Goal: Check status: Check status

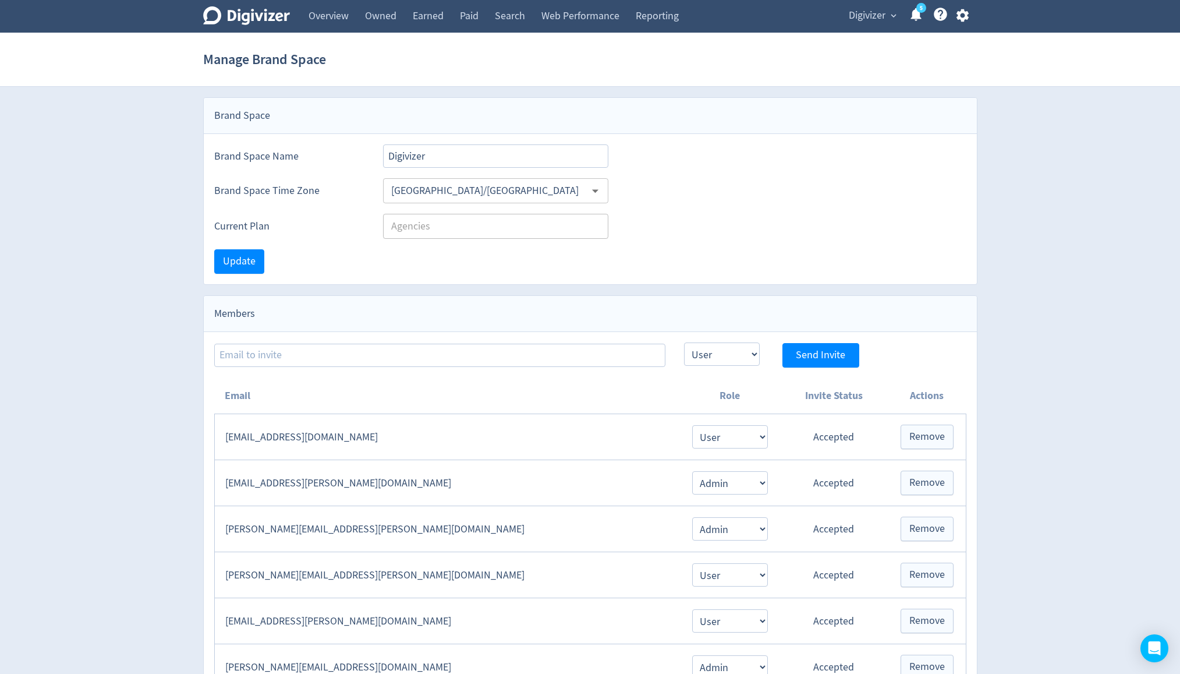
select select "USER"
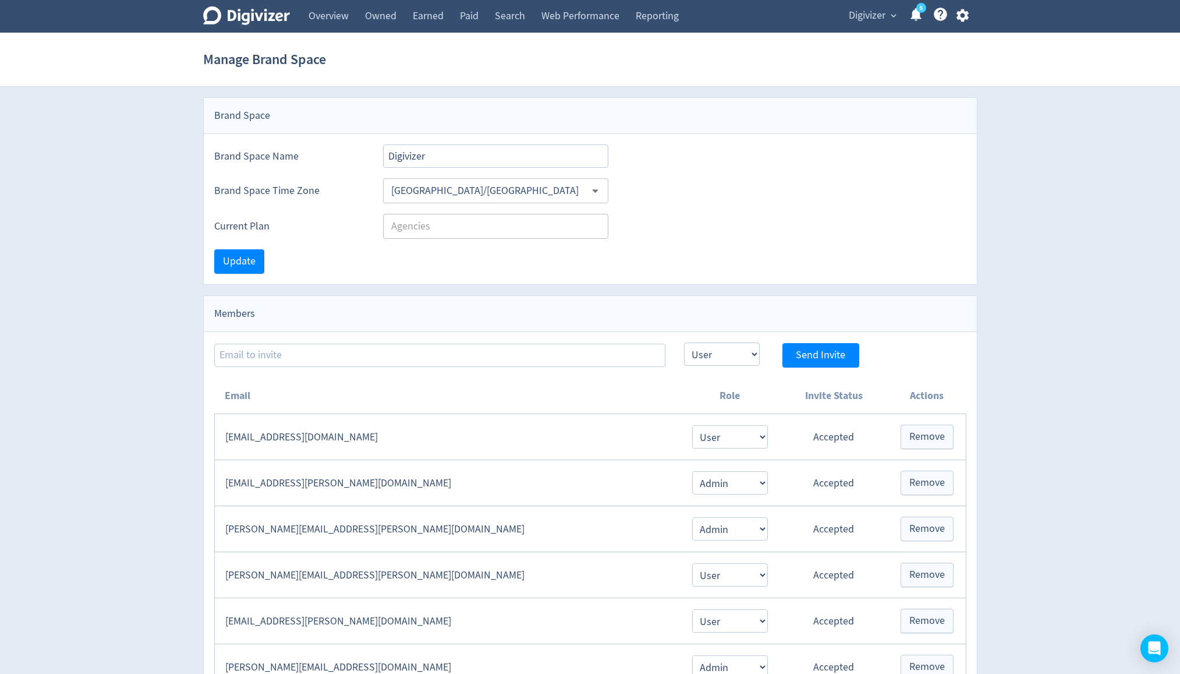
select select "USER"
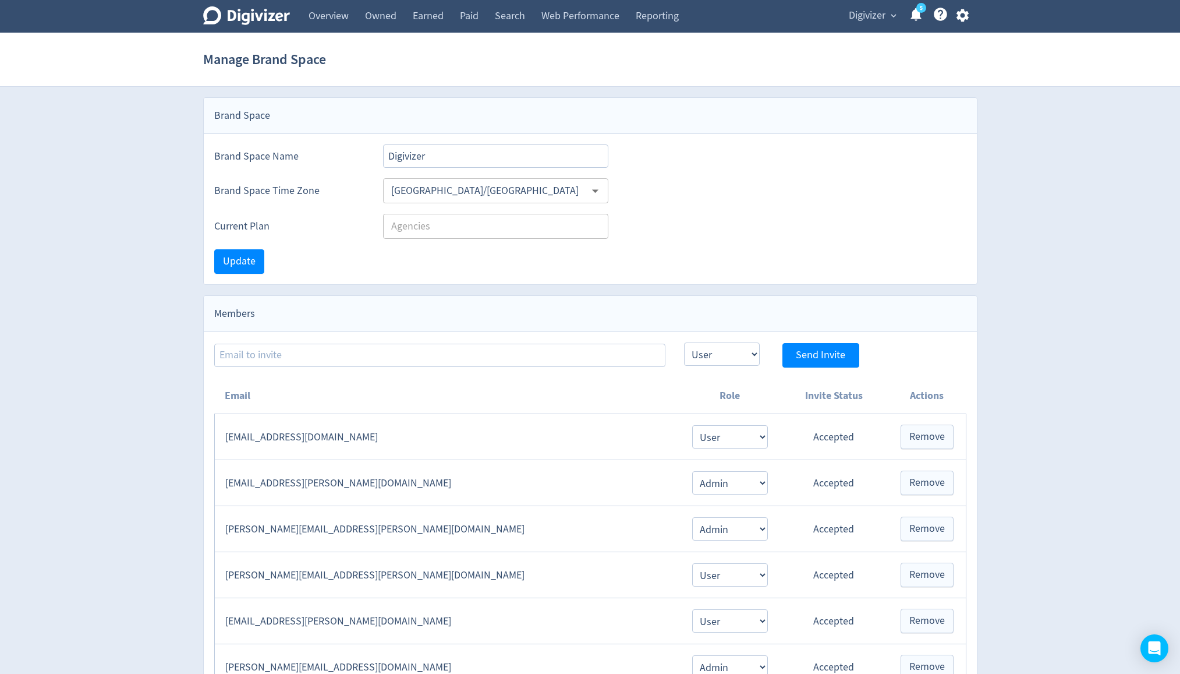
select select "USER"
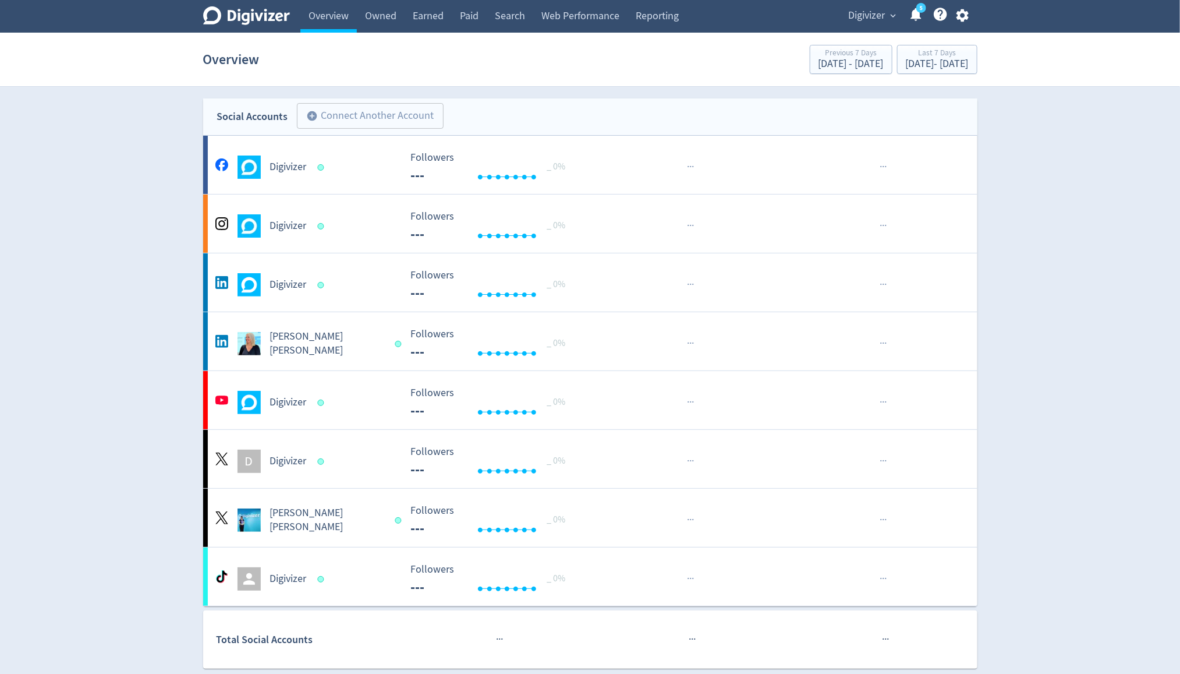
click at [327, 22] on link "Overview" at bounding box center [328, 16] width 56 height 33
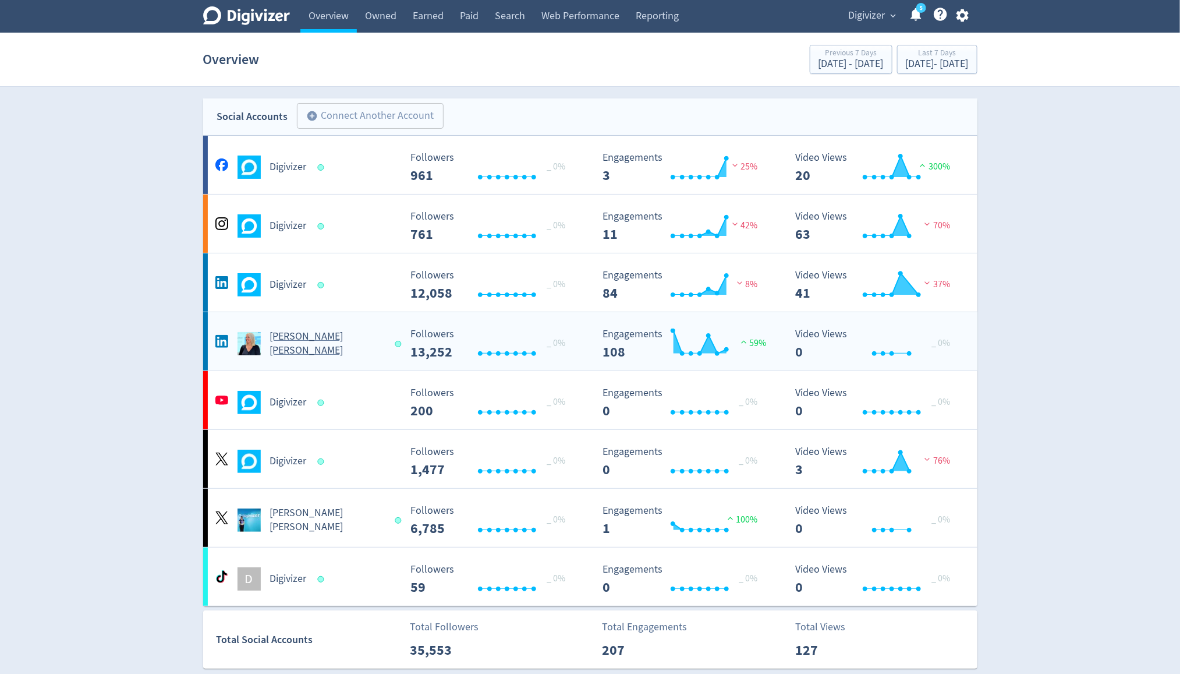
click at [314, 337] on h5 "[PERSON_NAME] [PERSON_NAME]" at bounding box center [327, 344] width 115 height 28
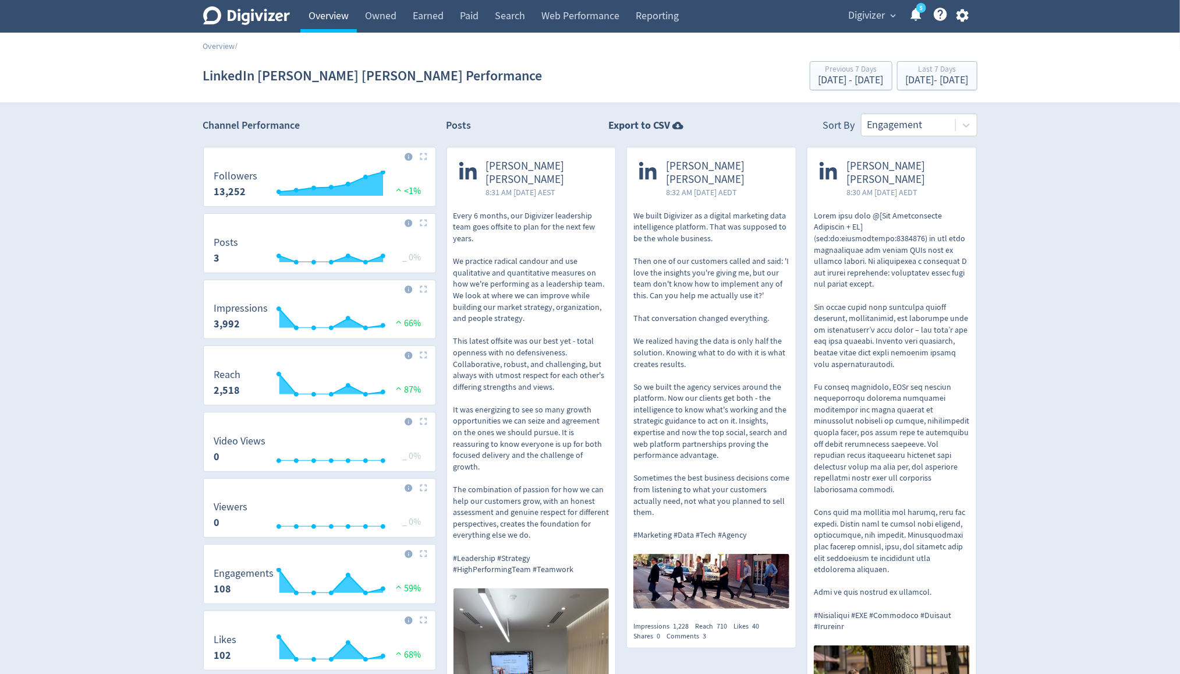
click at [324, 28] on link "Overview" at bounding box center [328, 16] width 56 height 33
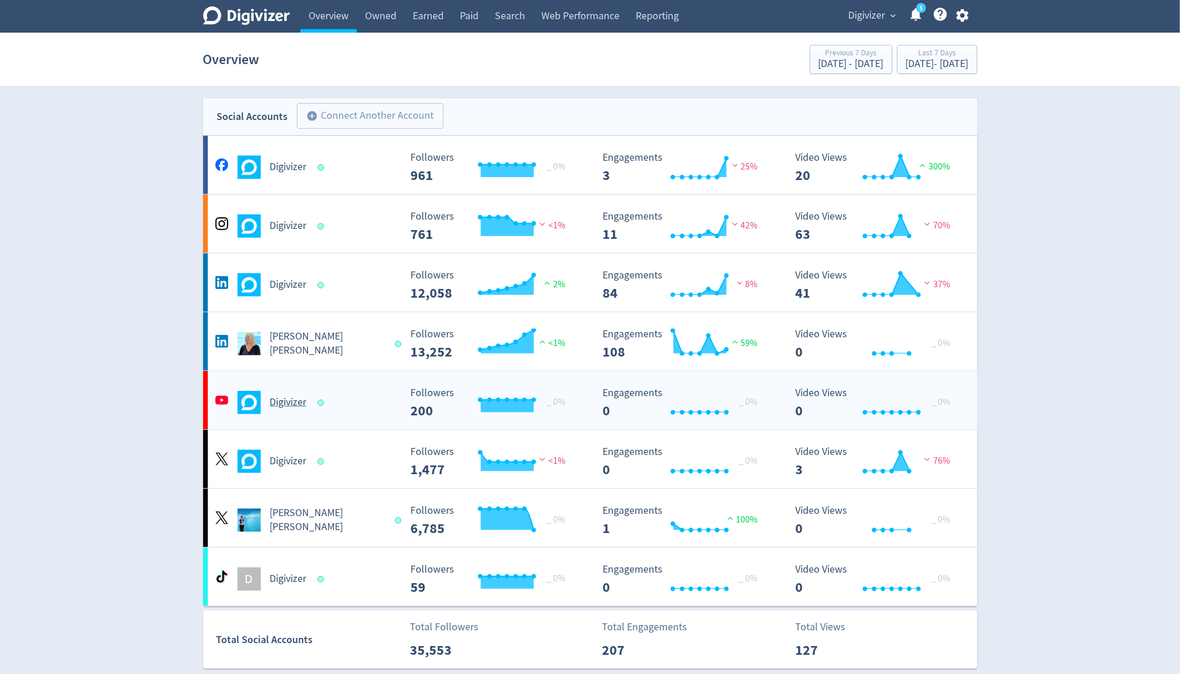
click at [274, 408] on h5 "Digivizer" at bounding box center [288, 402] width 37 height 14
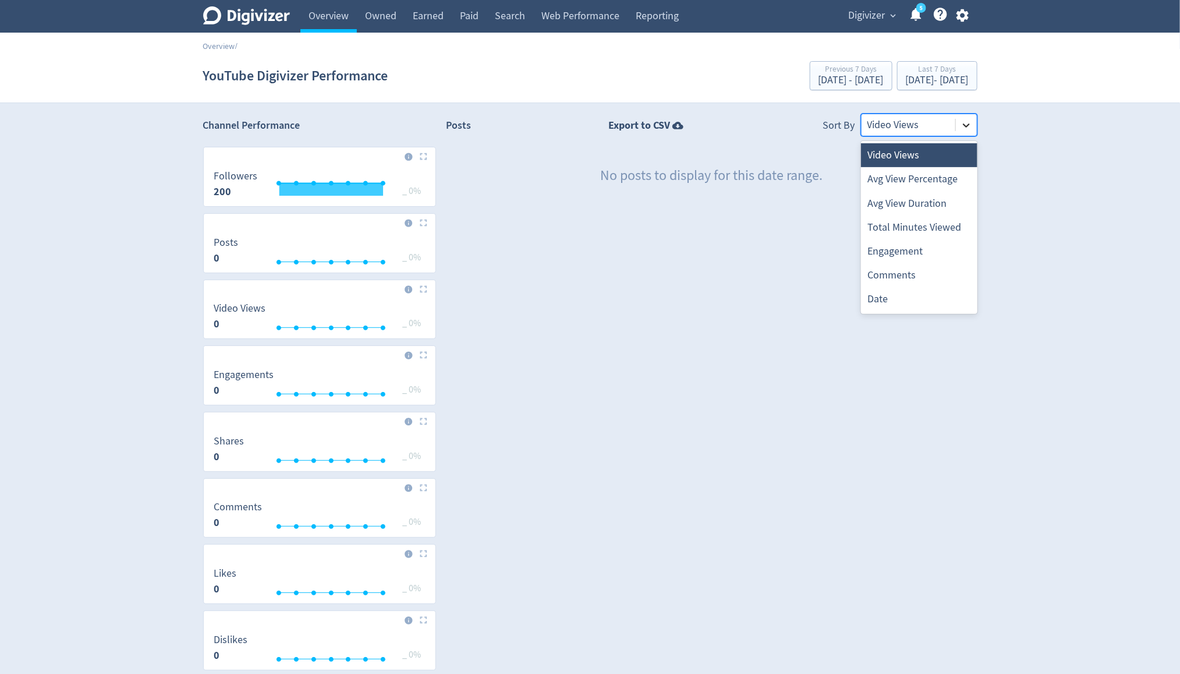
click at [962, 126] on icon at bounding box center [967, 125] width 12 height 12
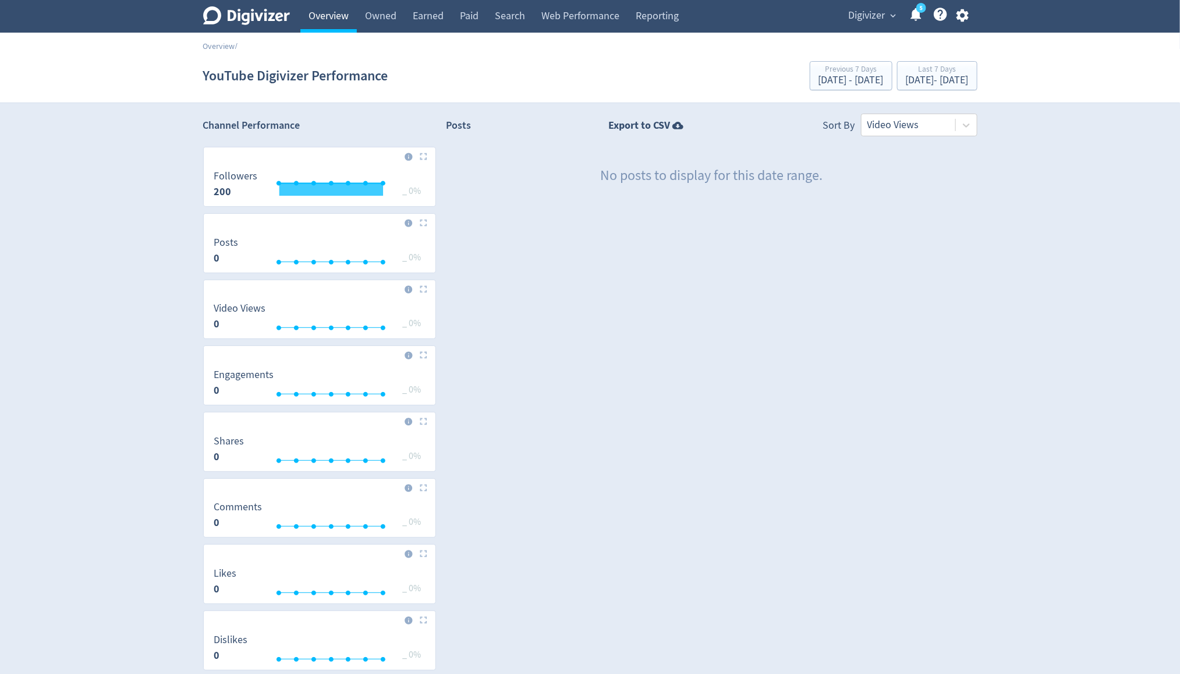
click at [342, 27] on link "Overview" at bounding box center [328, 16] width 56 height 33
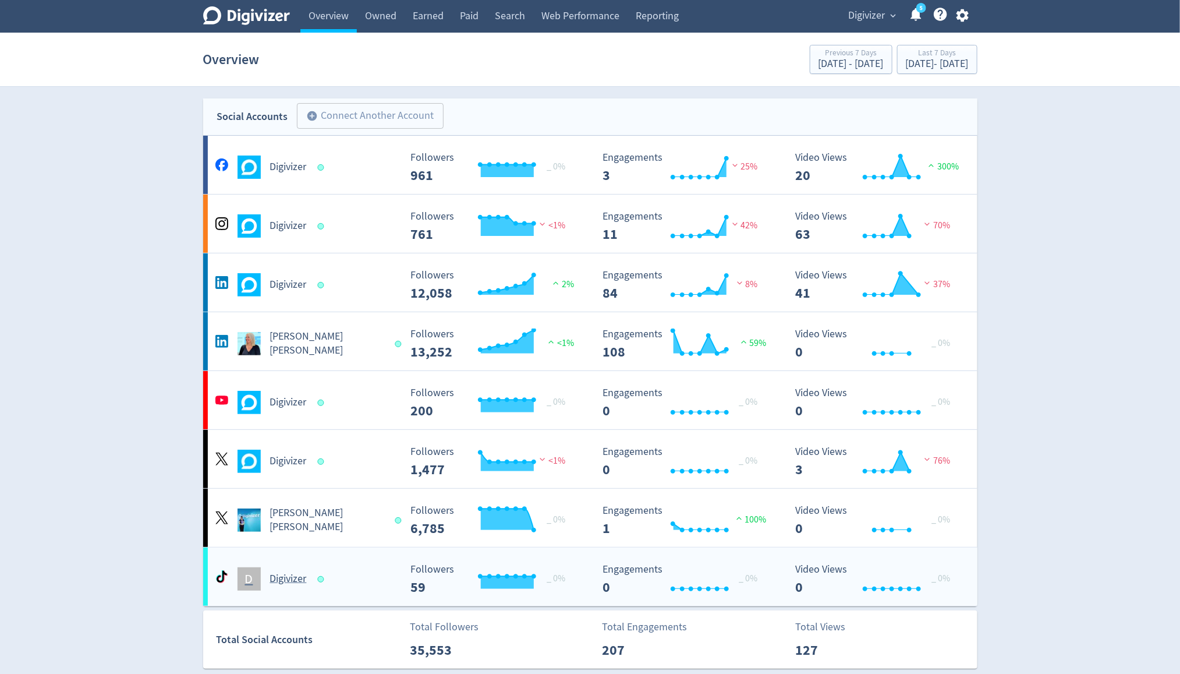
click at [287, 578] on h5 "Digivizer" at bounding box center [288, 579] width 37 height 14
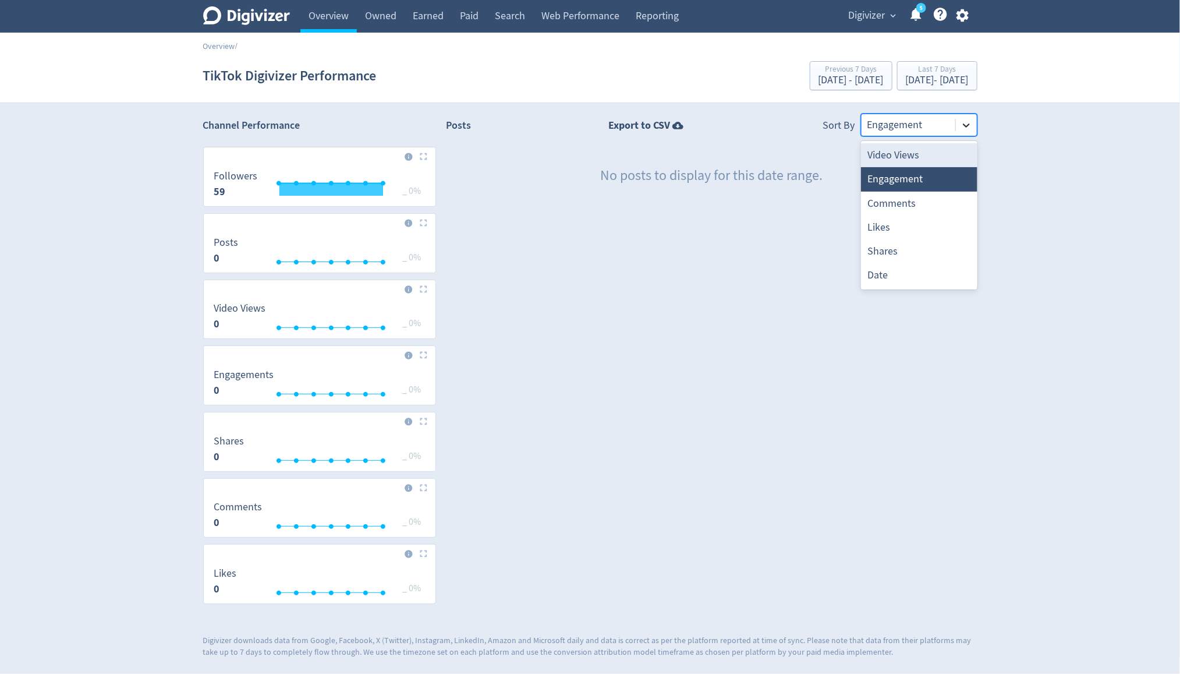
click at [969, 129] on icon at bounding box center [967, 125] width 12 height 12
click at [318, 23] on link "Overview" at bounding box center [328, 16] width 56 height 33
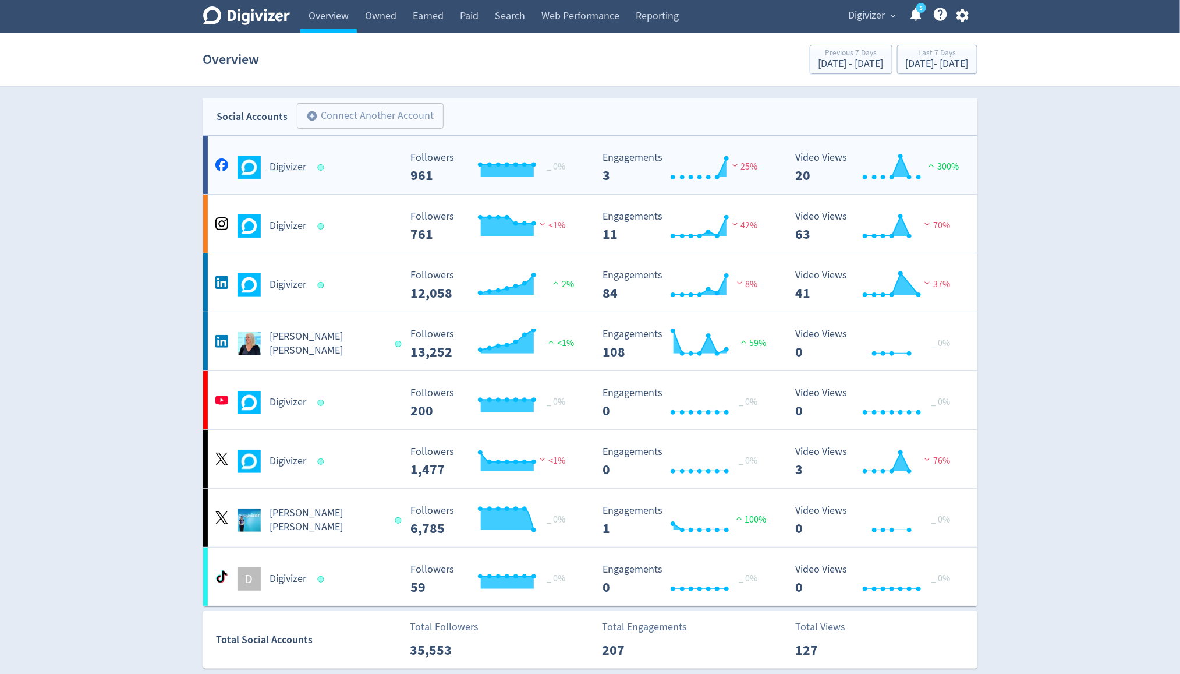
click at [294, 181] on div "Digivizer Created with Highcharts 10.3.3 Followers 961 _ 0% Created with Highch…" at bounding box center [590, 165] width 774 height 58
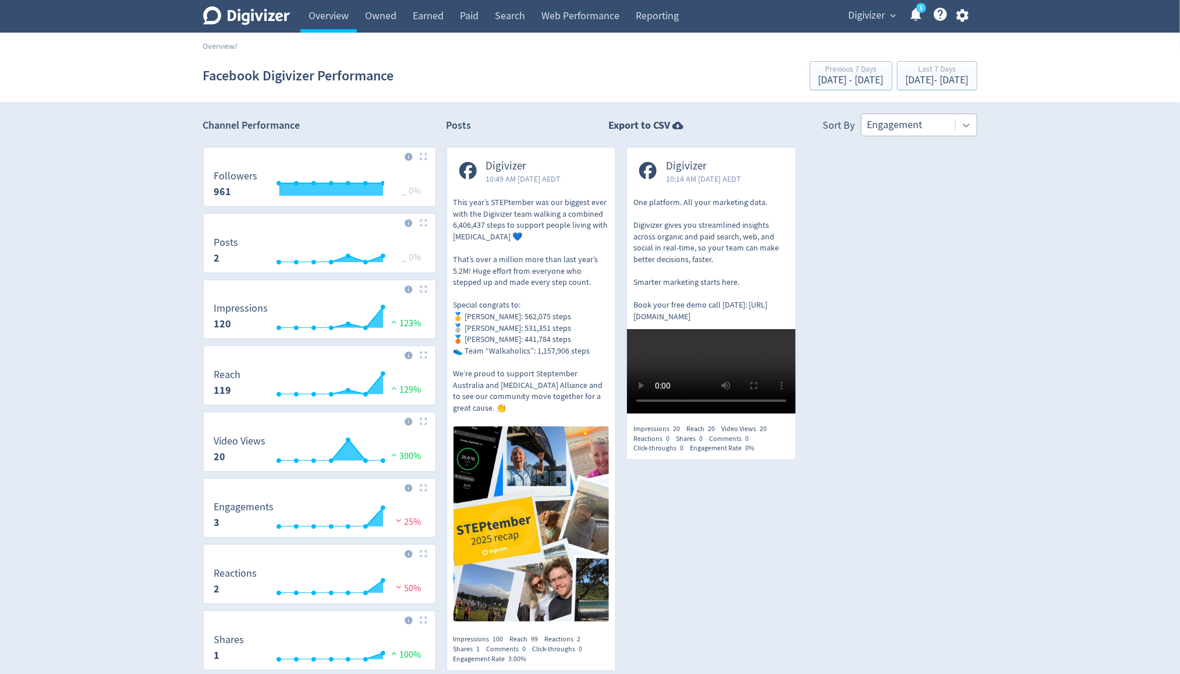
click at [964, 123] on icon at bounding box center [967, 125] width 12 height 12
click at [339, 24] on link "Overview" at bounding box center [328, 16] width 56 height 33
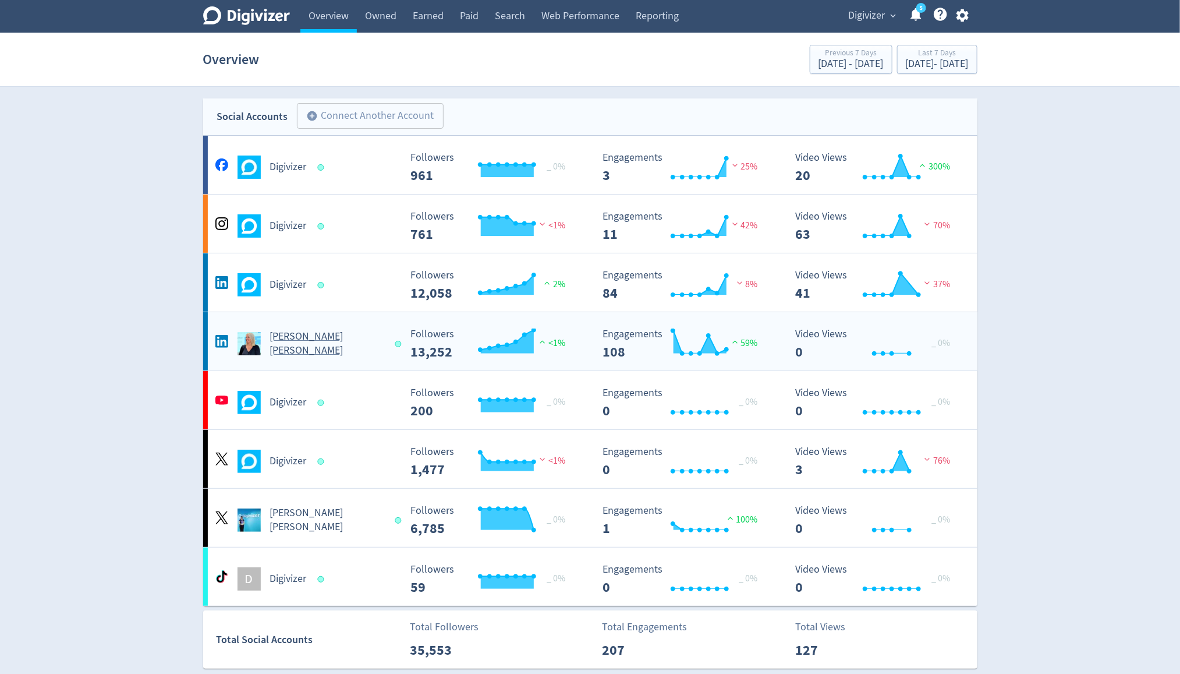
click at [308, 340] on h5 "[PERSON_NAME] [PERSON_NAME]" at bounding box center [327, 344] width 115 height 28
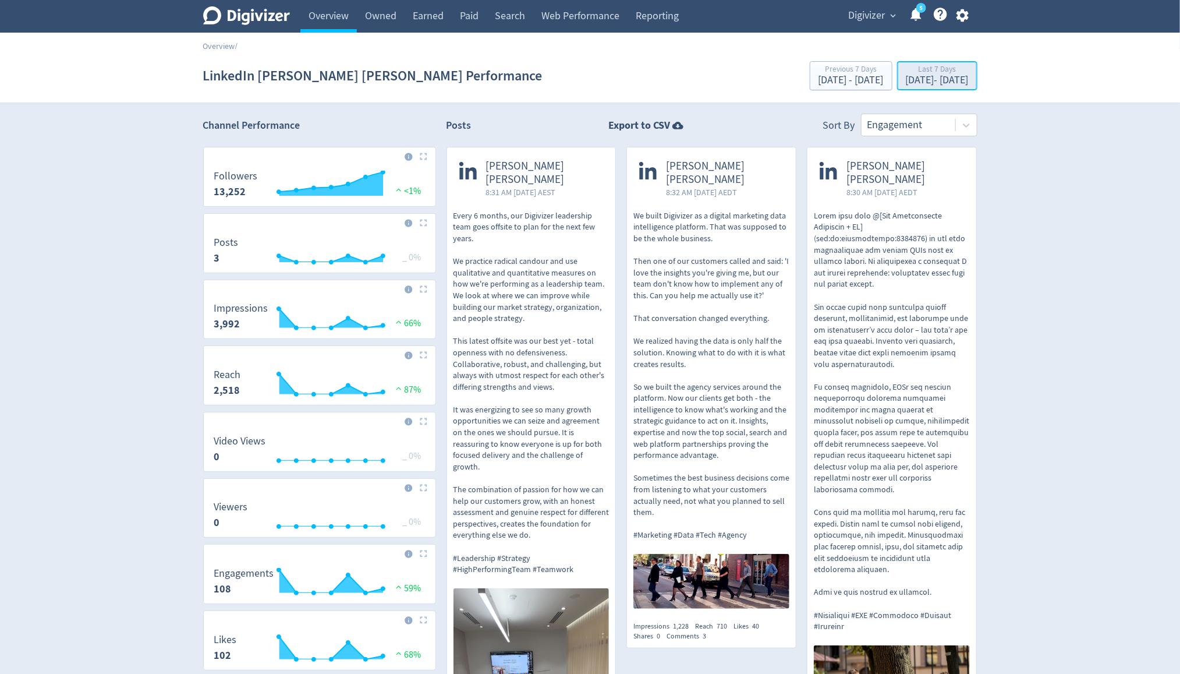
click at [906, 86] on div "[DATE] - [DATE]" at bounding box center [937, 80] width 63 height 10
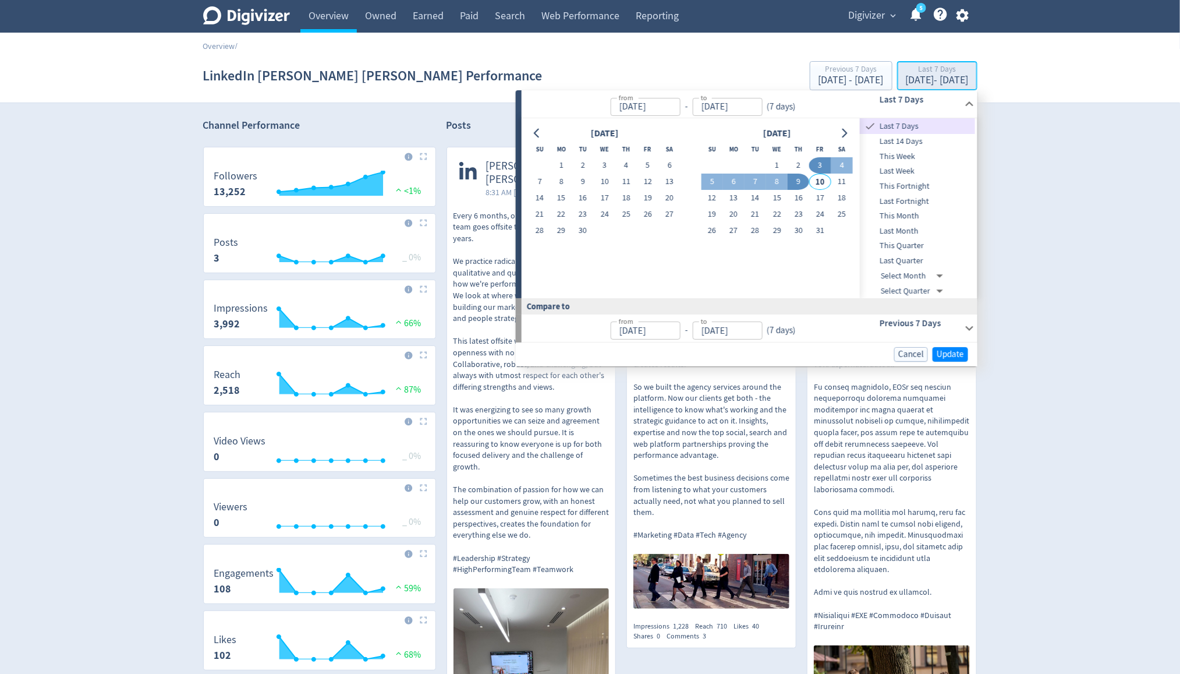
type input "[DATE]"
click at [901, 259] on span "Last Quarter" at bounding box center [917, 260] width 115 height 13
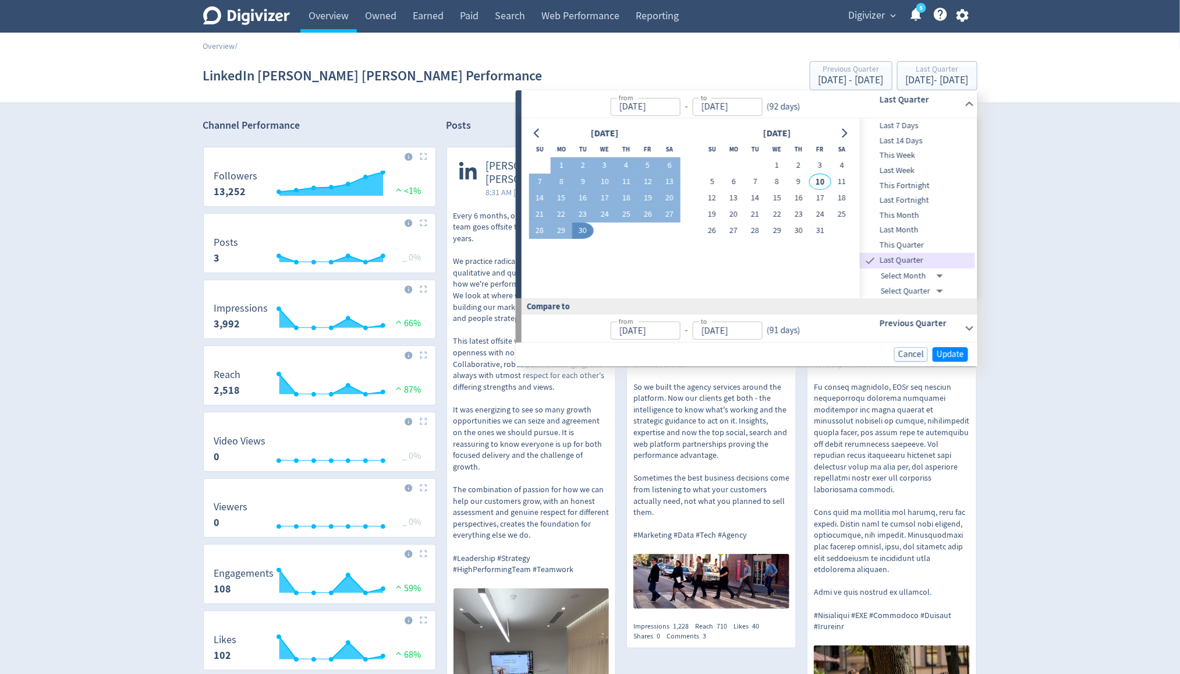
type input "[DATE]"
click at [959, 350] on span "Update" at bounding box center [950, 354] width 27 height 9
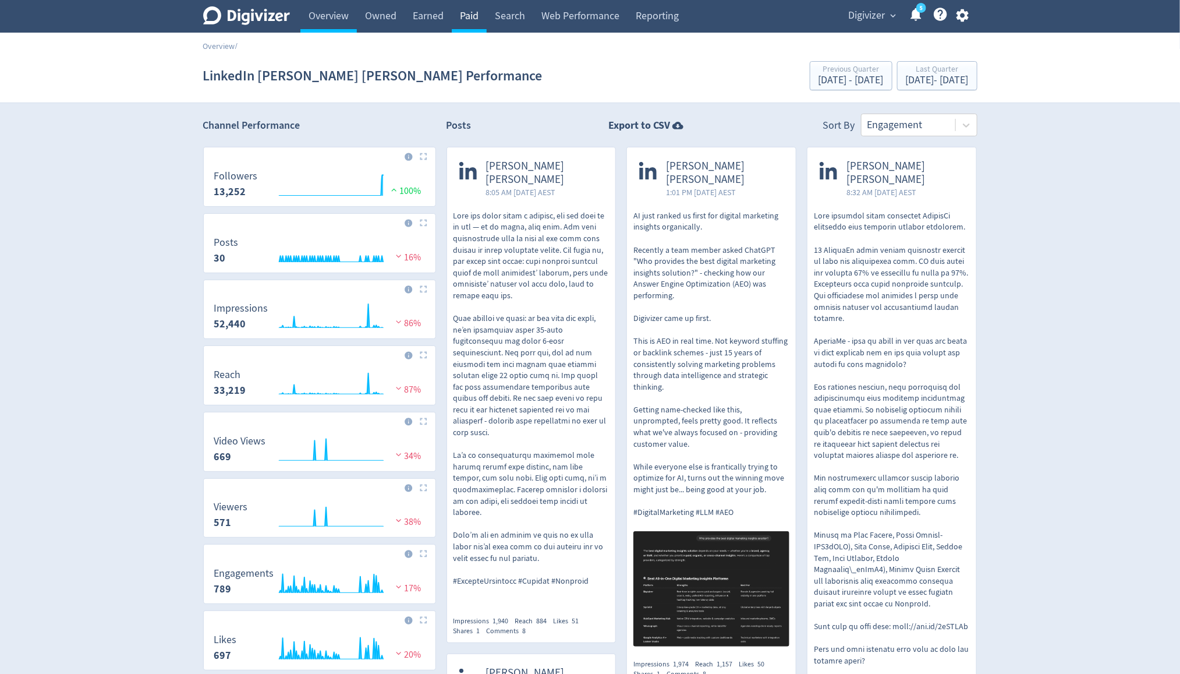
click at [470, 5] on link "Paid" at bounding box center [469, 16] width 35 height 33
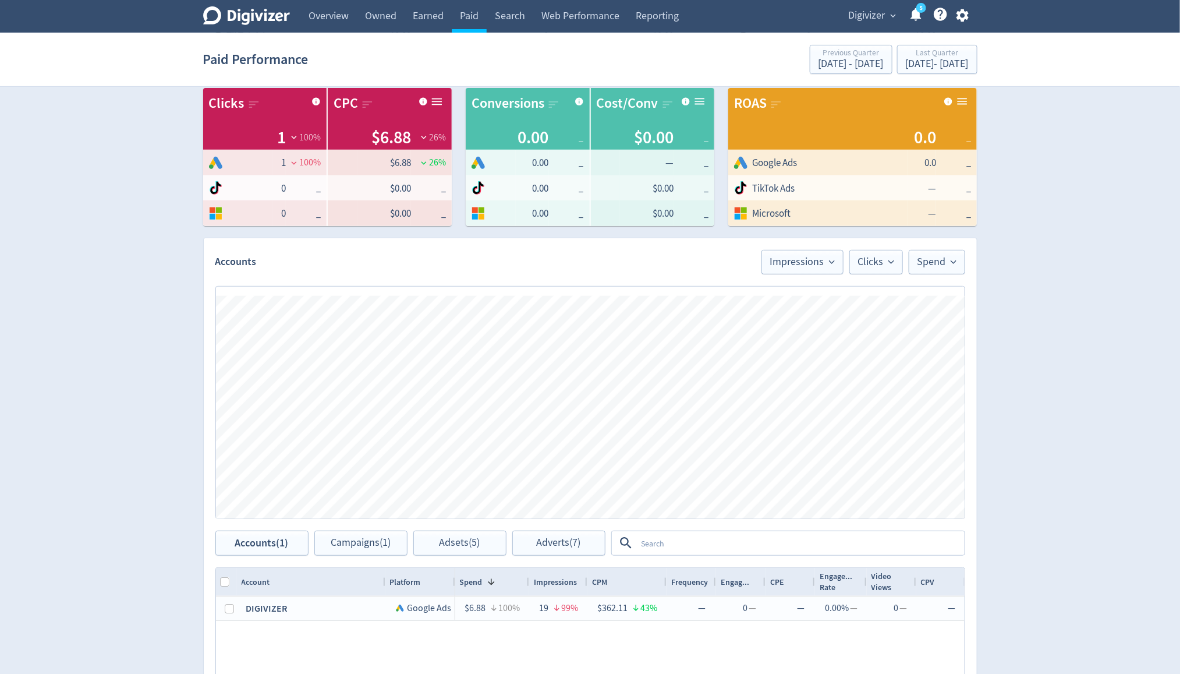
scroll to position [268, 0]
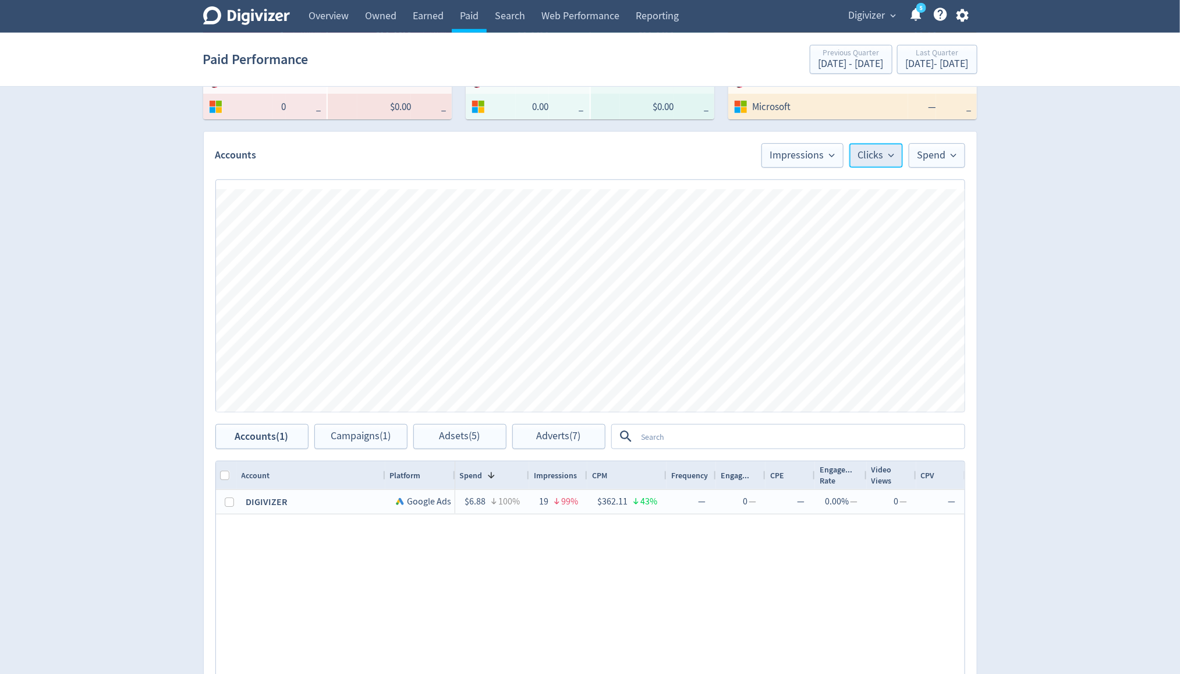
click at [867, 159] on span "Clicks" at bounding box center [876, 155] width 36 height 10
click at [840, 215] on li "Spend" at bounding box center [847, 221] width 112 height 27
click at [827, 154] on span "Impressions" at bounding box center [799, 155] width 65 height 10
click at [771, 220] on li "Spend" at bounding box center [784, 221] width 112 height 27
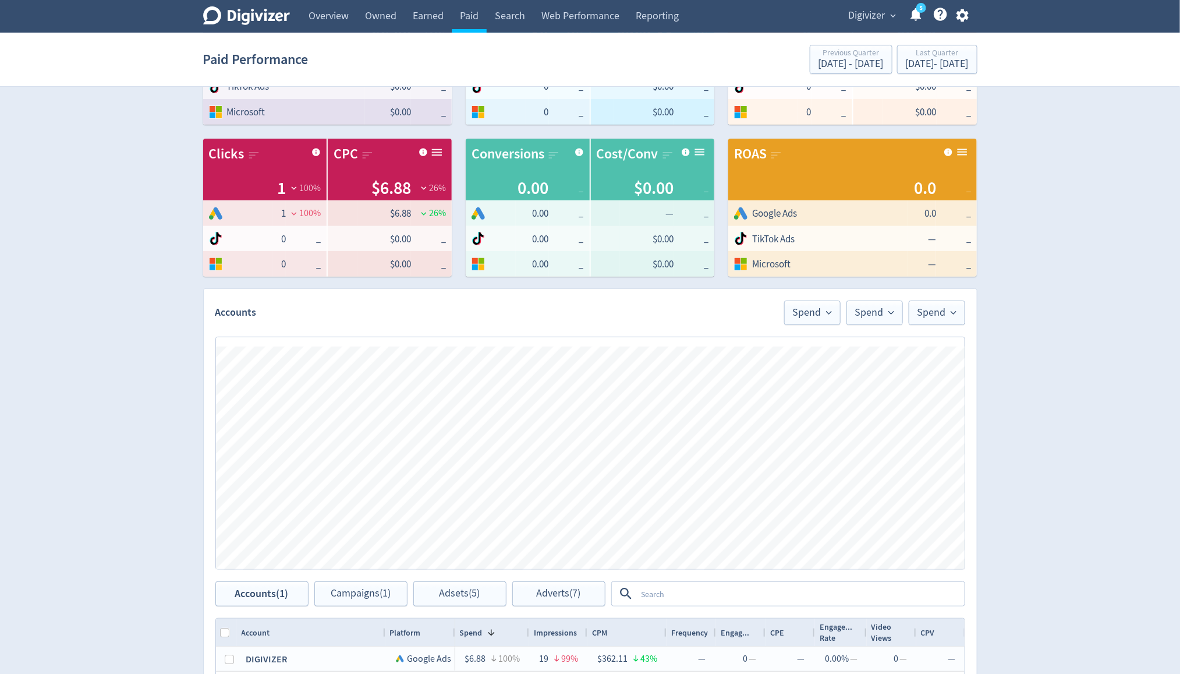
scroll to position [0, 0]
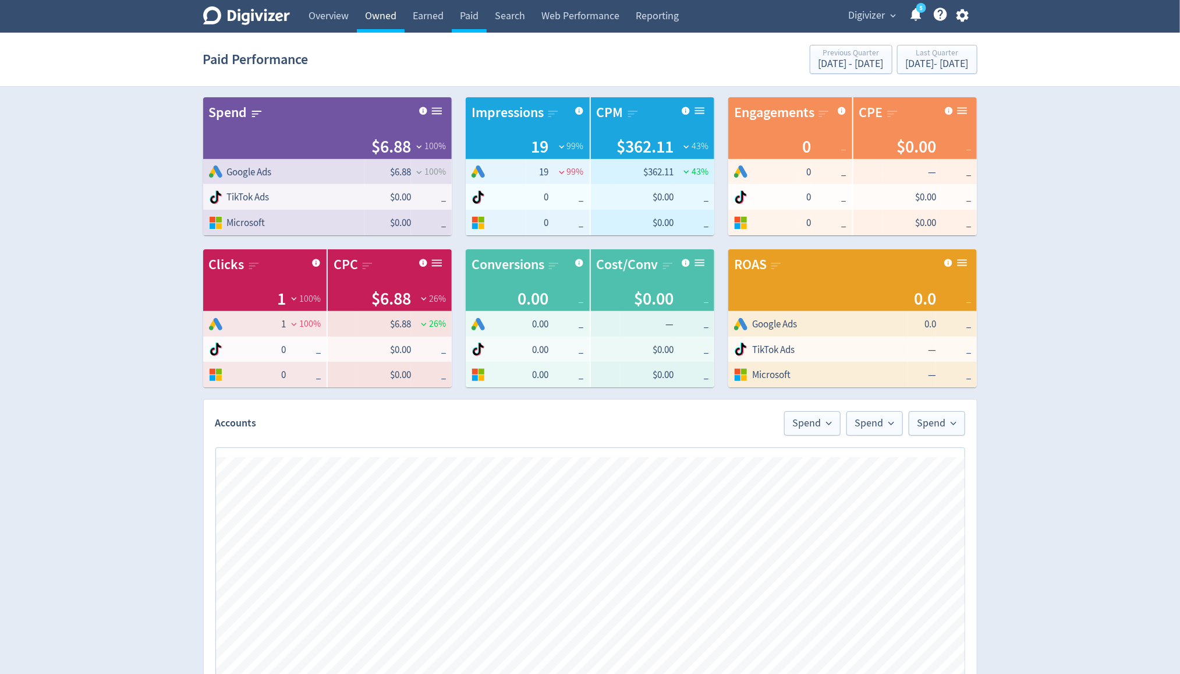
click at [383, 17] on link "Owned" at bounding box center [381, 16] width 48 height 33
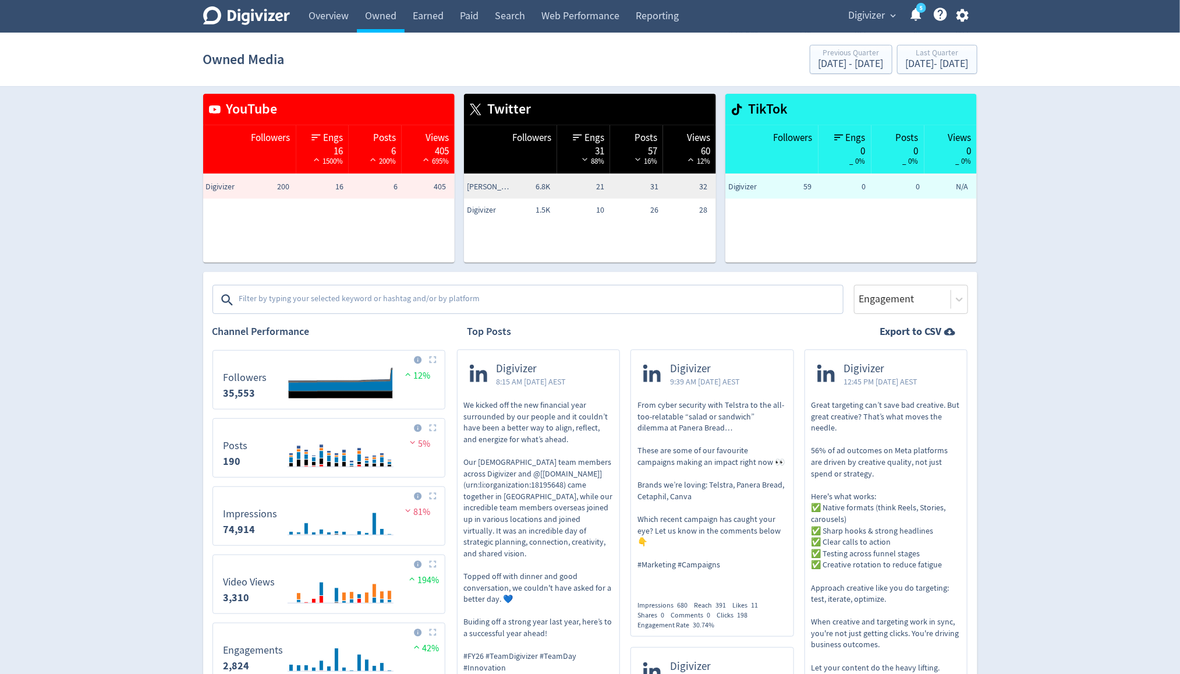
scroll to position [206, 0]
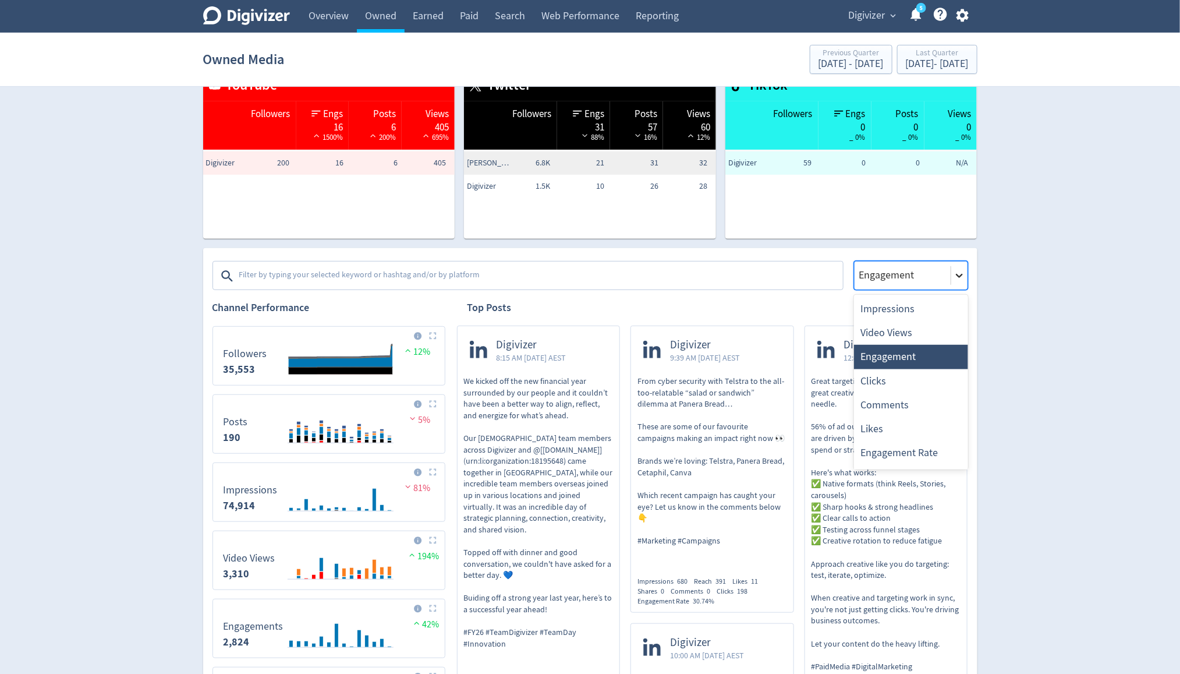
click at [956, 274] on icon at bounding box center [960, 276] width 12 height 12
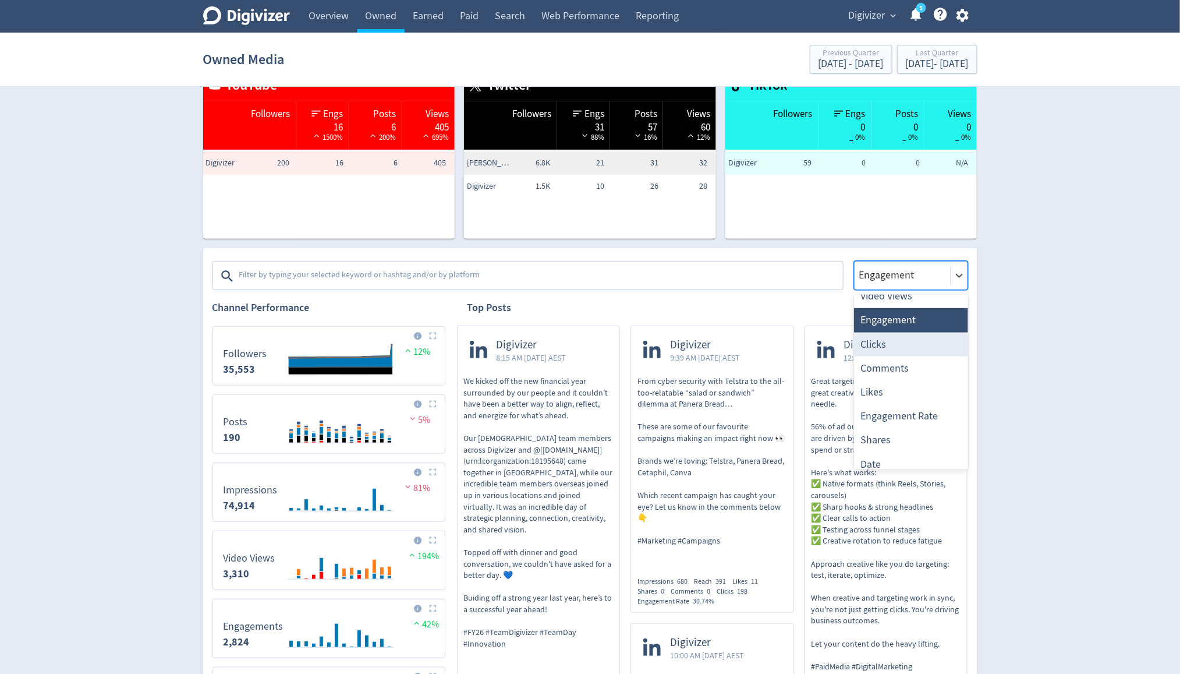
scroll to position [45, 0]
